Goal: Transaction & Acquisition: Book appointment/travel/reservation

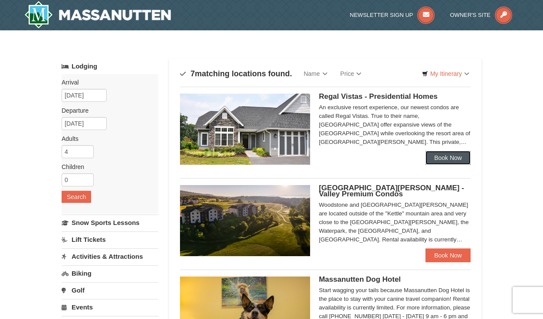
click at [447, 157] on link "Book Now" at bounding box center [447, 158] width 45 height 14
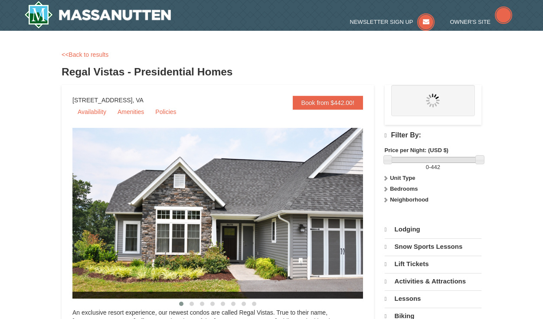
select select "10"
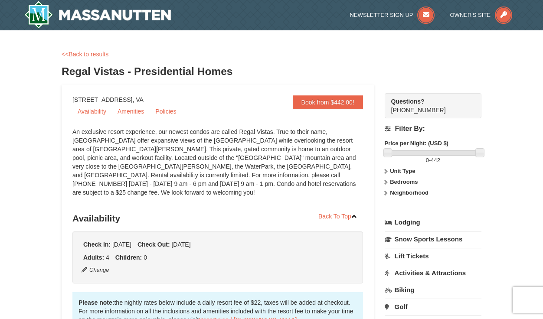
drag, startPoint x: 541, startPoint y: 59, endPoint x: 546, endPoint y: 85, distance: 26.8
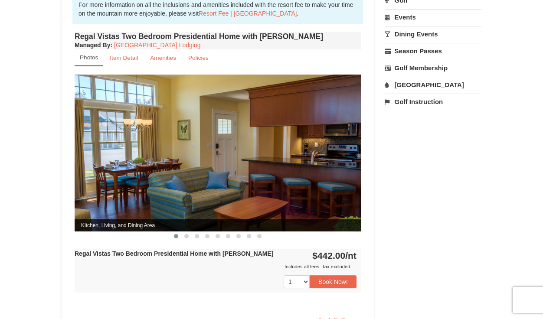
scroll to position [311, 0]
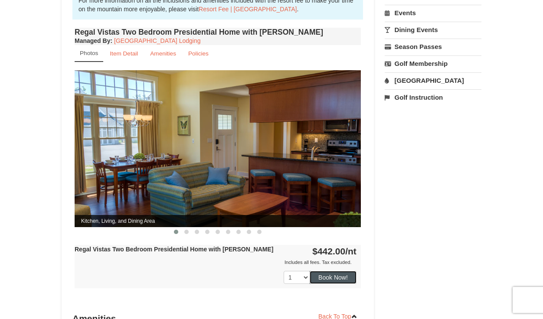
click at [333, 271] on button "Book Now!" at bounding box center [332, 277] width 47 height 13
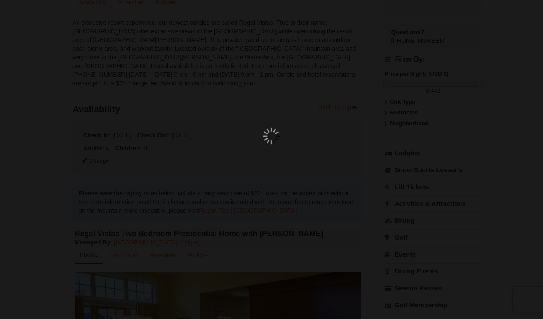
scroll to position [85, 0]
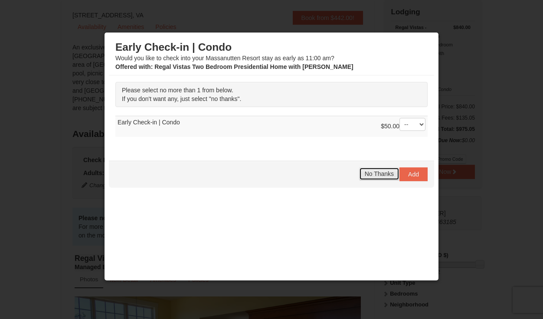
click at [371, 177] on button "No Thanks" at bounding box center [379, 173] width 40 height 13
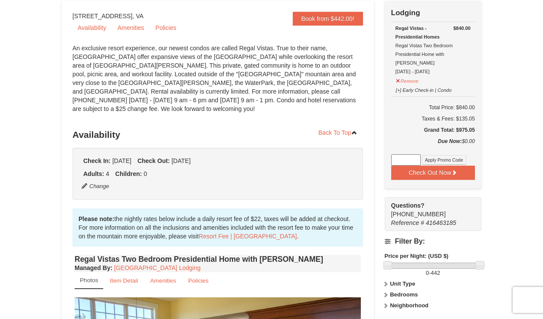
scroll to position [0, 0]
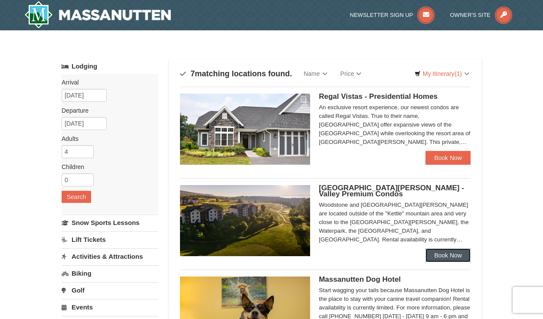
click at [440, 255] on link "Book Now" at bounding box center [447, 255] width 45 height 14
